Goal: Task Accomplishment & Management: Use online tool/utility

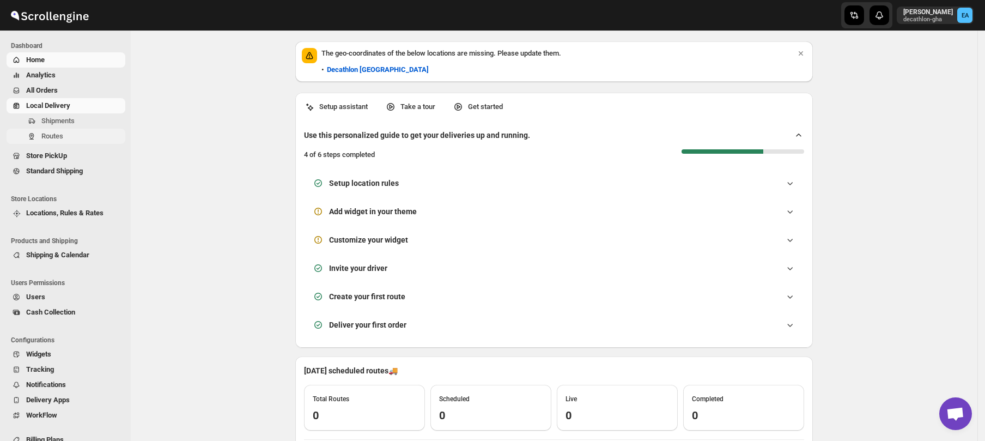
click at [57, 132] on span "Routes" at bounding box center [52, 136] width 22 height 8
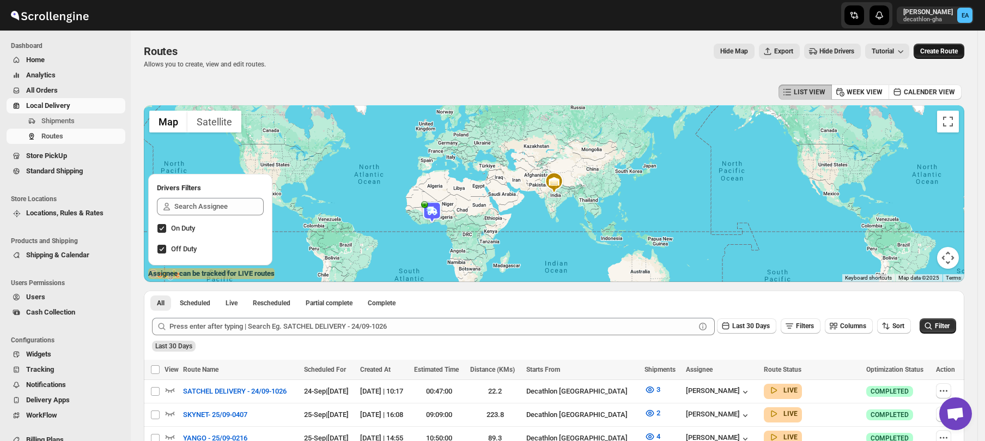
click at [947, 49] on span "Create Route" at bounding box center [939, 51] width 38 height 9
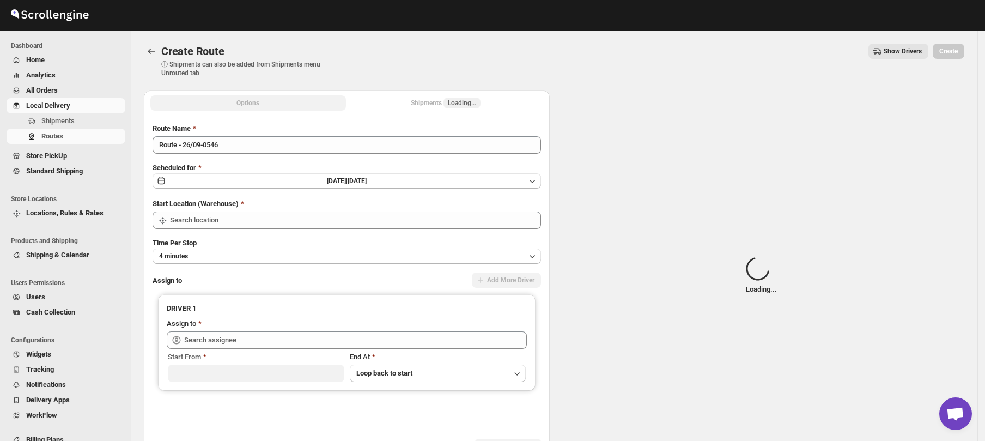
type input "Decathlon- [GEOGRAPHIC_DATA]"
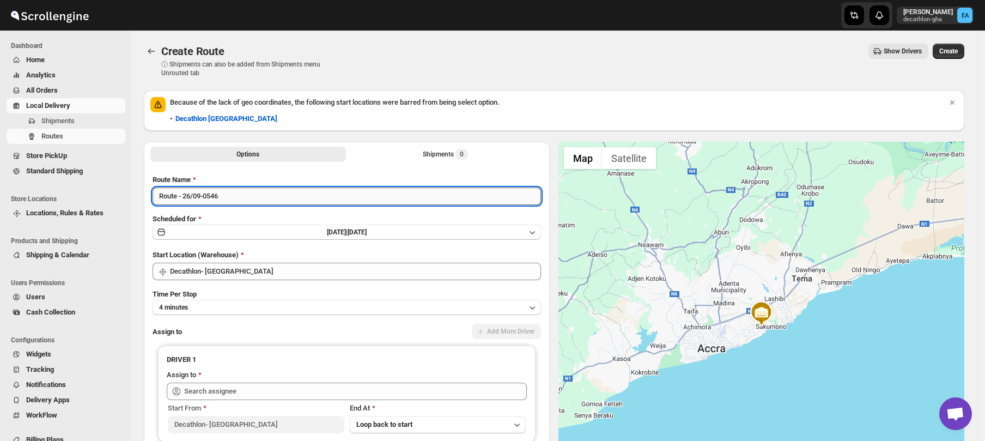
click at [177, 201] on input "Route - 26/09-0546" at bounding box center [347, 195] width 388 height 17
type input "SKYNET - 26/09-0546"
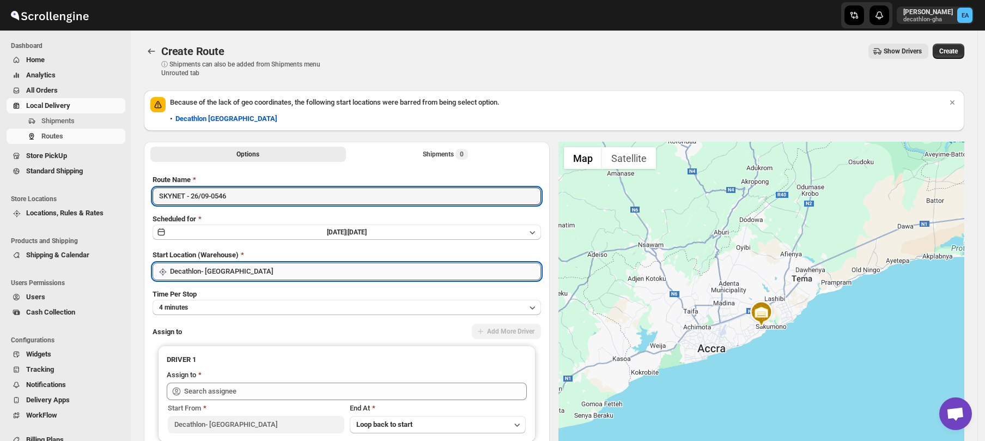
click at [188, 273] on input "Decathlon- [GEOGRAPHIC_DATA]" at bounding box center [355, 271] width 371 height 17
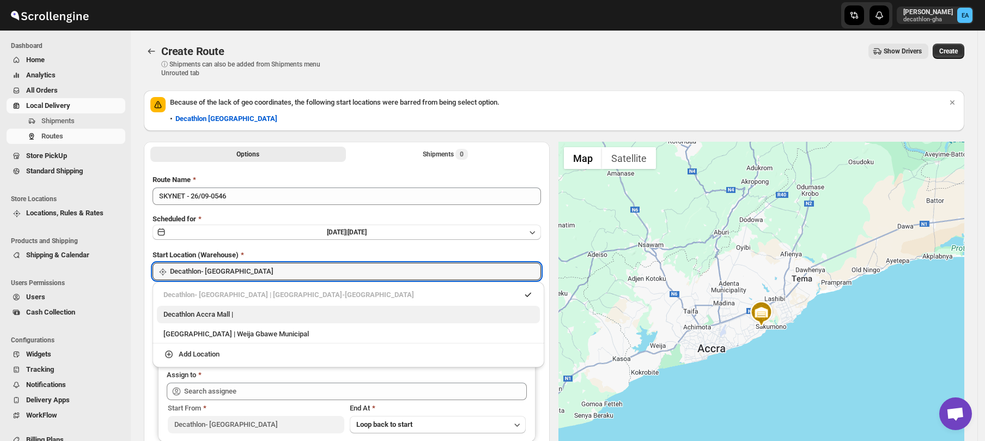
click at [219, 321] on div "Decathlon Accra Mall |" at bounding box center [348, 314] width 383 height 17
type input "Decathlon [GEOGRAPHIC_DATA]"
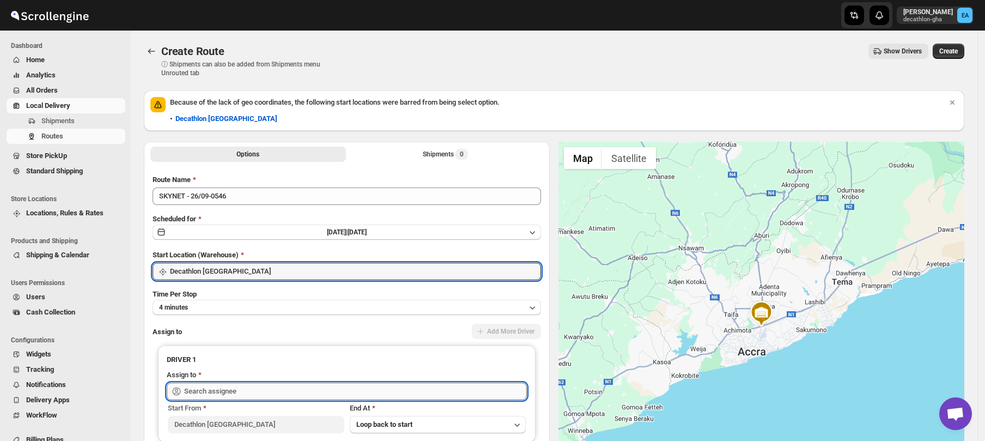
click at [223, 393] on input "text" at bounding box center [355, 390] width 343 height 17
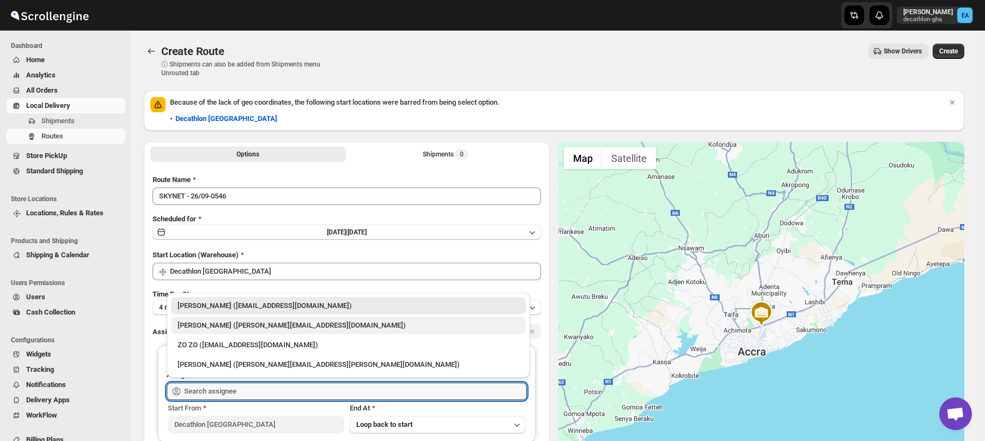
click at [234, 326] on div "[PERSON_NAME] ([PERSON_NAME][EMAIL_ADDRESS][DOMAIN_NAME])" at bounding box center [349, 325] width 342 height 11
type input "[PERSON_NAME] ([PERSON_NAME][EMAIL_ADDRESS][DOMAIN_NAME])"
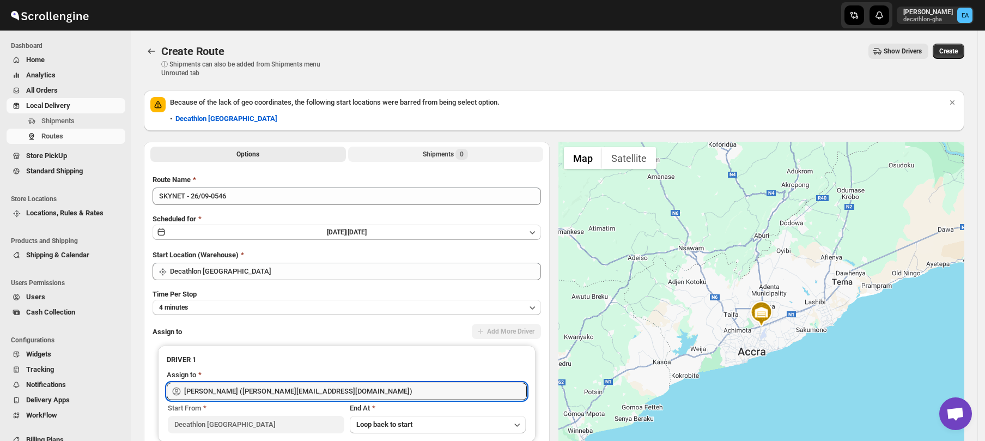
click at [454, 151] on div "Shipments 0" at bounding box center [445, 154] width 45 height 11
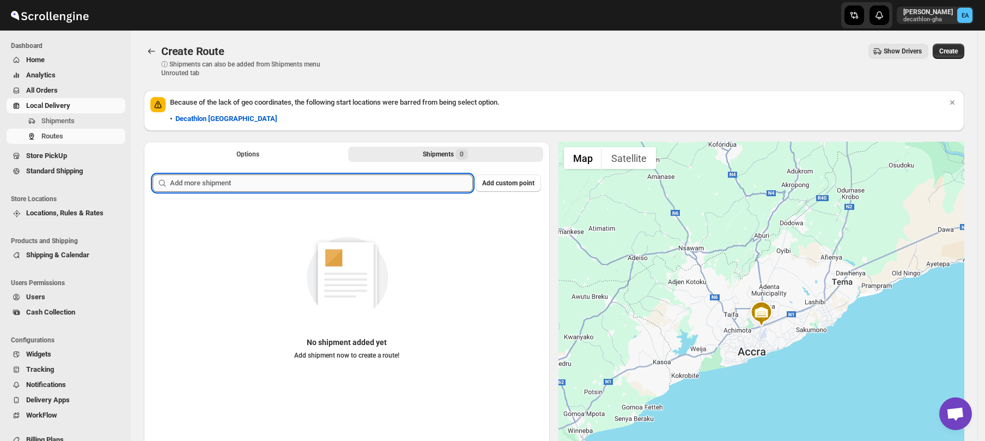
click at [291, 179] on input "text" at bounding box center [321, 182] width 303 height 17
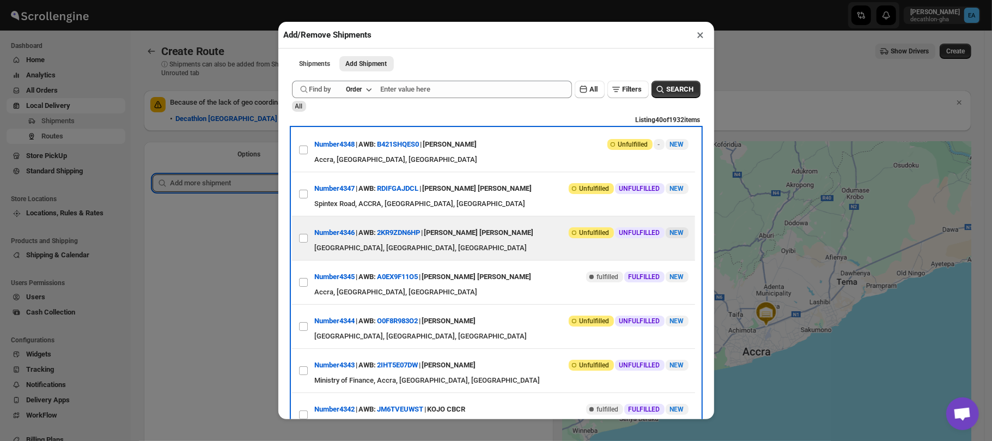
click at [338, 242] on div "Number4346 | AWB: 2KR9ZDN6HP | [PERSON_NAME] [PERSON_NAME]" at bounding box center [424, 233] width 219 height 20
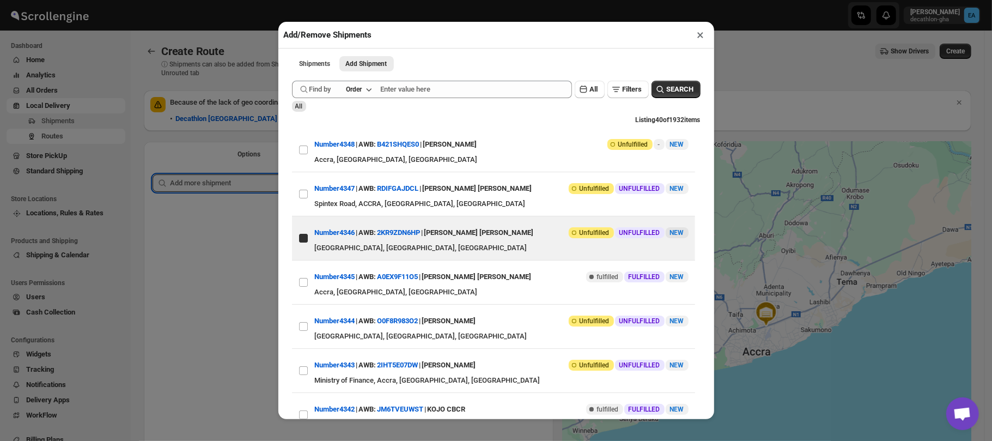
checkbox input "true"
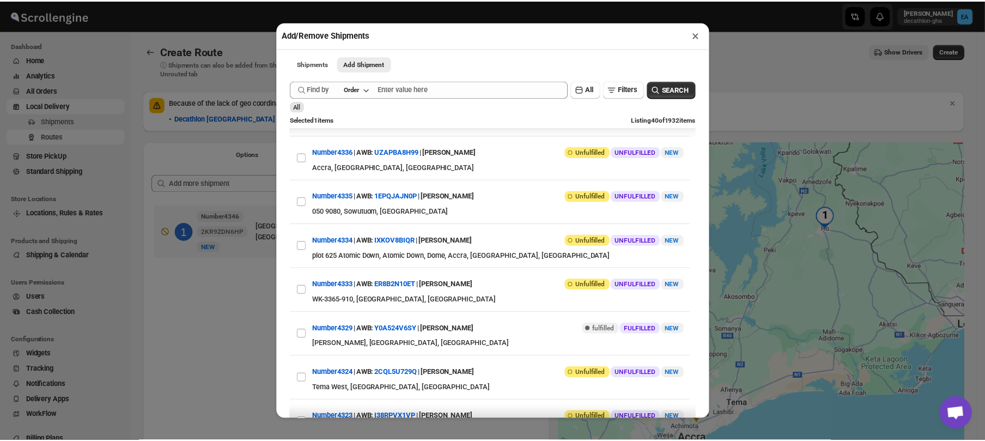
scroll to position [545, 0]
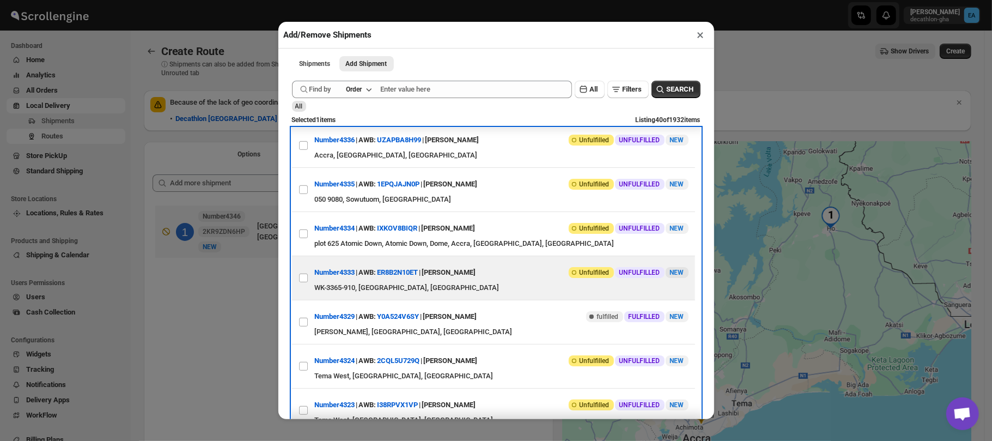
click at [341, 282] on div "Number4333 | AWB: ER8B2N10ET | [PERSON_NAME]" at bounding box center [395, 273] width 161 height 20
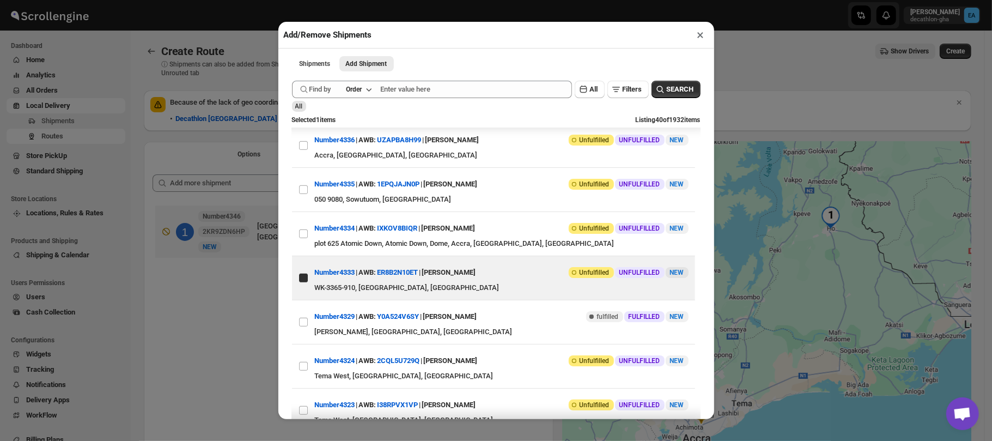
checkbox input "true"
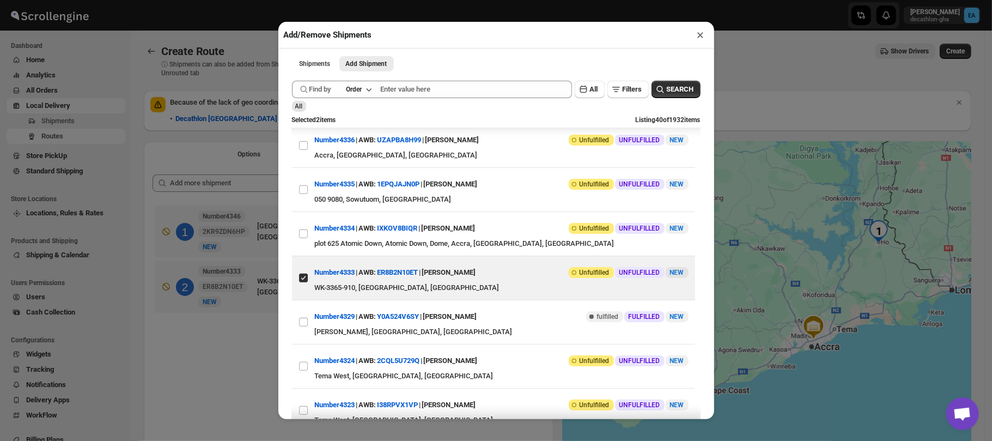
click at [784, 65] on div "Add/Remove Shipments × Shipments Add Shipment More views Shipments Add Shipment…" at bounding box center [496, 220] width 992 height 441
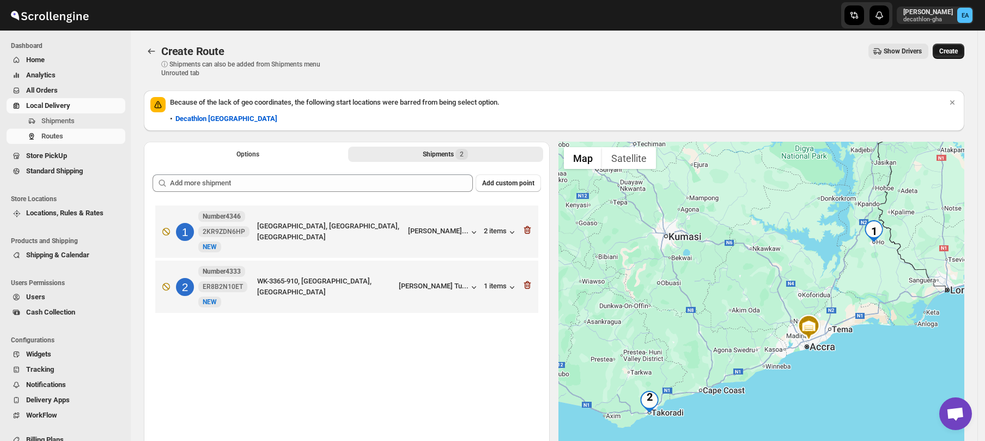
click at [958, 50] on span "Create" at bounding box center [948, 51] width 19 height 9
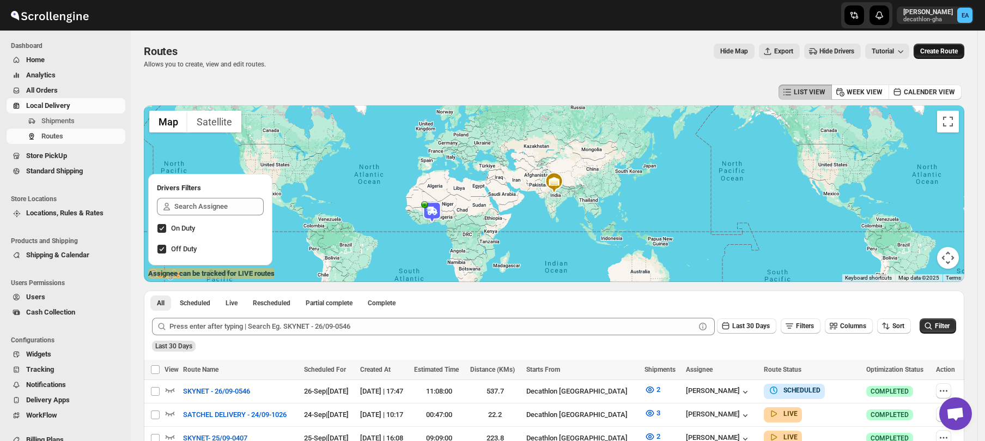
click at [964, 46] on button "Create Route" at bounding box center [939, 51] width 51 height 15
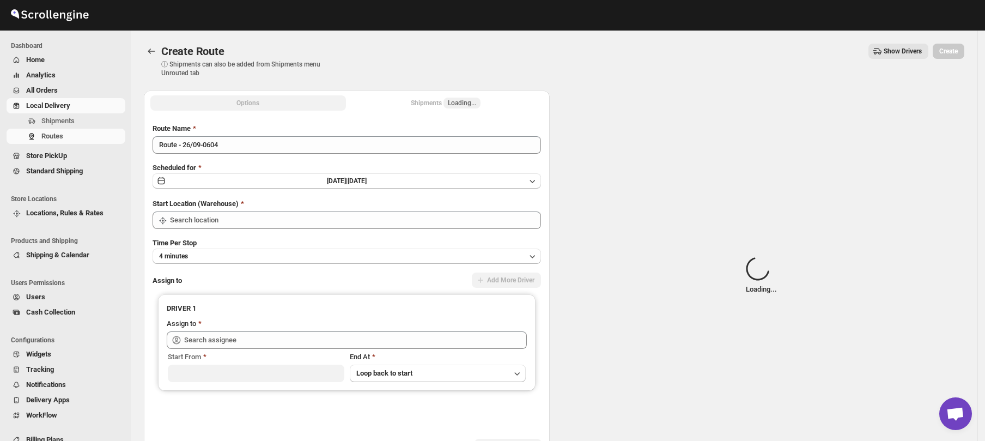
type input "Decathlon- [GEOGRAPHIC_DATA]"
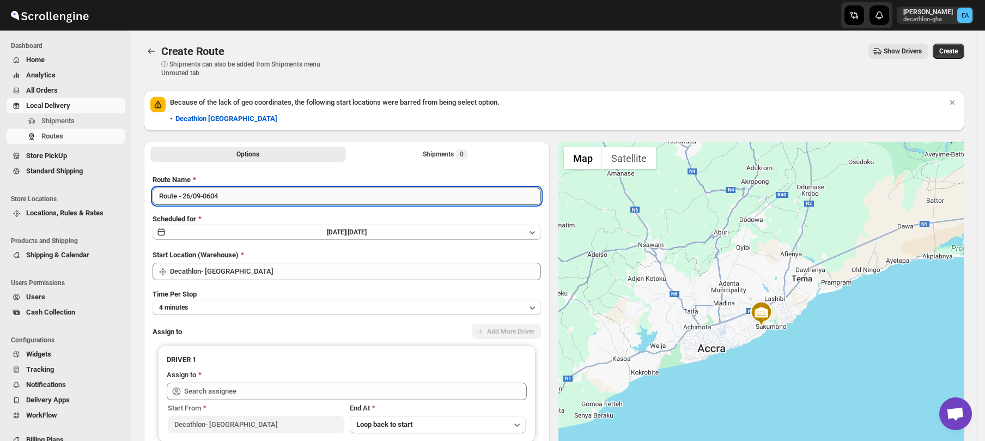
click at [179, 198] on input "Route - 26/09-0604" at bounding box center [347, 195] width 388 height 17
type input "YANGO- 26/09-0604"
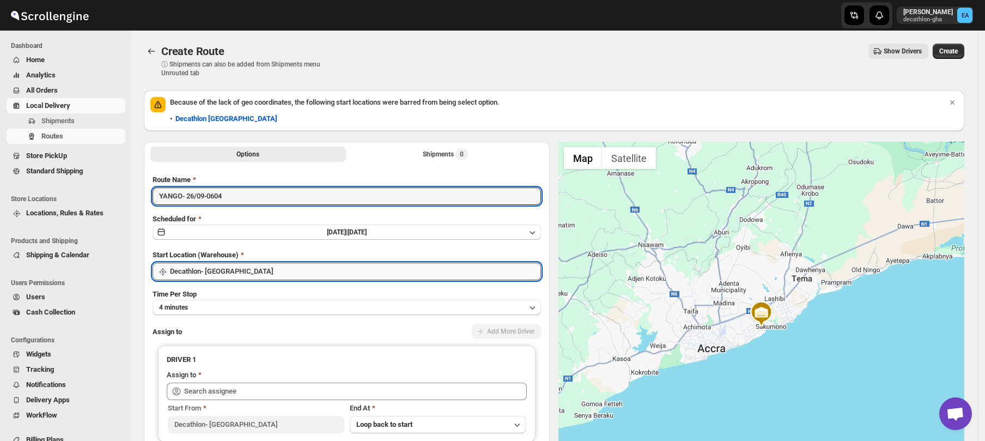
click at [209, 275] on input "Decathlon- [GEOGRAPHIC_DATA]" at bounding box center [355, 271] width 371 height 17
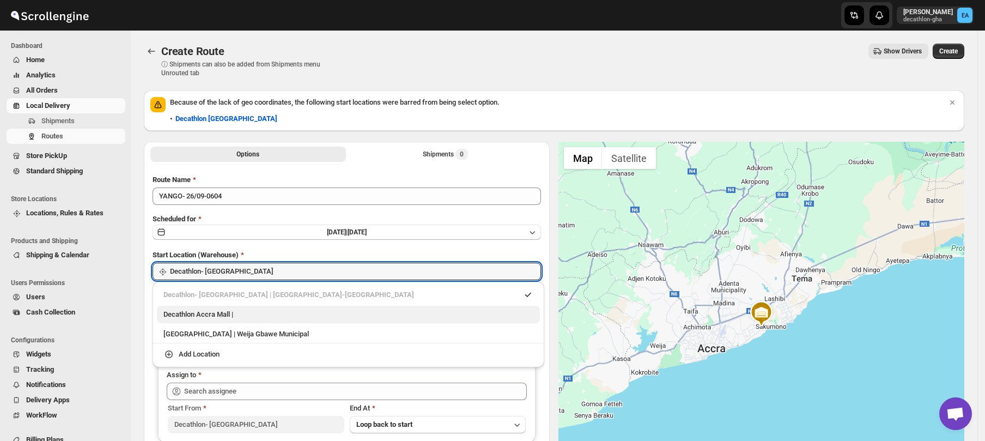
click at [238, 310] on div "Decathlon Accra Mall |" at bounding box center [348, 314] width 370 height 11
type input "Decathlon [GEOGRAPHIC_DATA]"
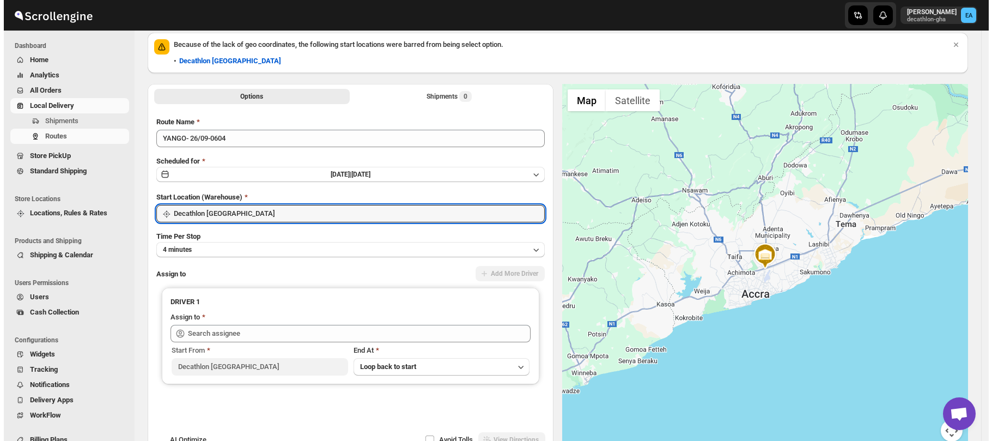
scroll to position [121, 0]
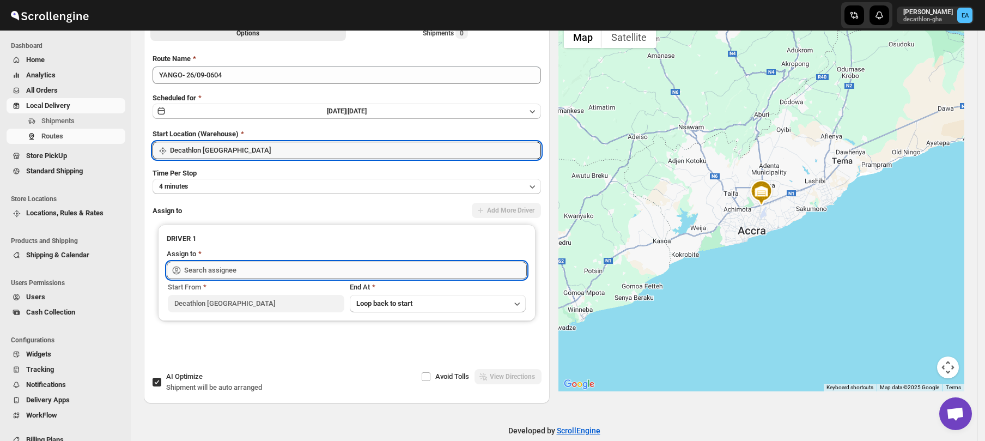
click at [259, 262] on input "text" at bounding box center [355, 270] width 343 height 17
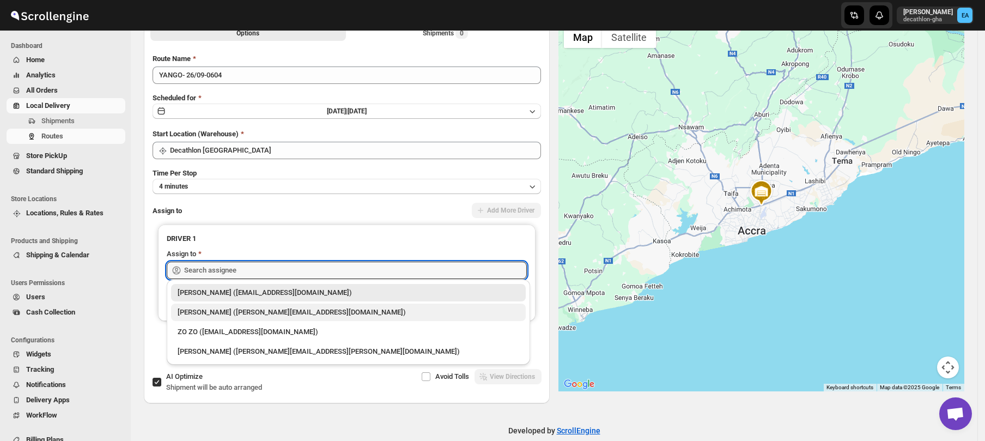
click at [247, 309] on div "[PERSON_NAME] ([PERSON_NAME][EMAIL_ADDRESS][DOMAIN_NAME])" at bounding box center [349, 312] width 342 height 11
type input "[PERSON_NAME] ([PERSON_NAME][EMAIL_ADDRESS][DOMAIN_NAME])"
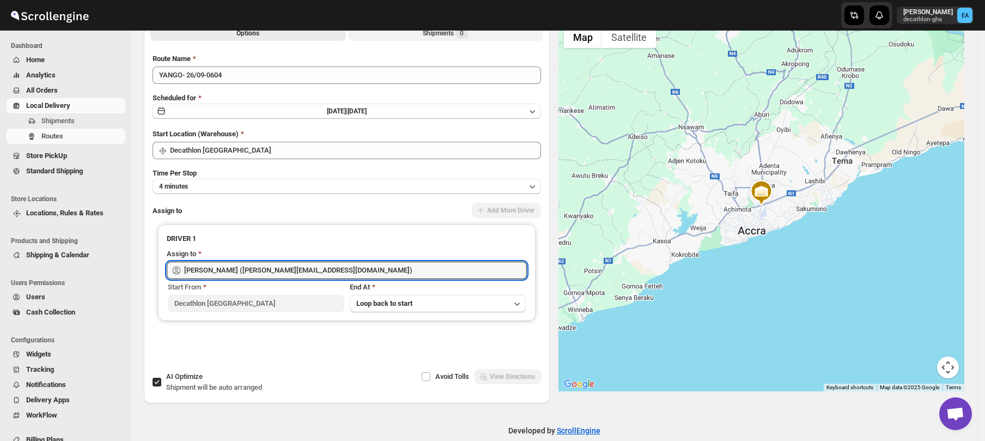
click at [434, 34] on div "Shipments 0" at bounding box center [445, 33] width 45 height 11
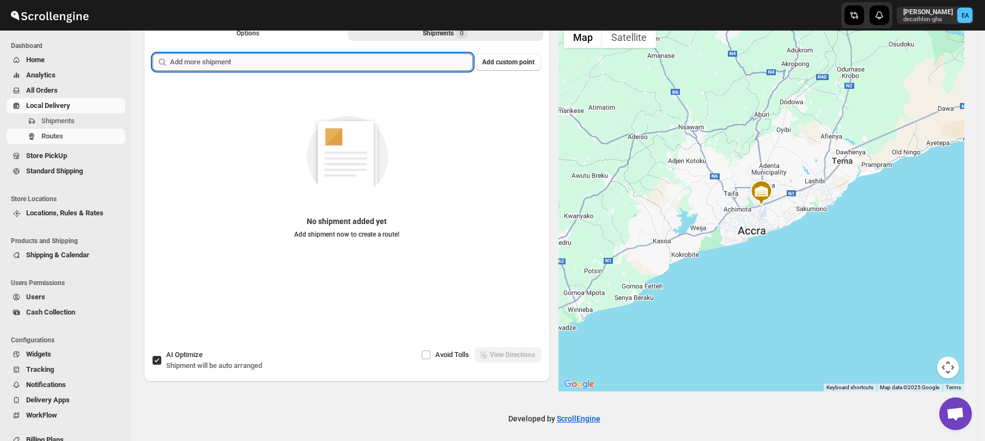
click at [382, 64] on input "text" at bounding box center [321, 61] width 303 height 17
